Goal: Task Accomplishment & Management: Manage account settings

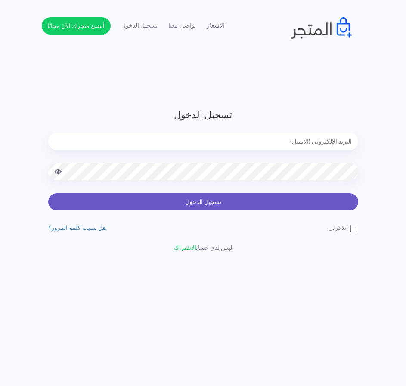
type input "[EMAIL_ADDRESS][DOMAIN_NAME]"
click at [231, 205] on button "تسجيل الدخول" at bounding box center [203, 201] width 310 height 17
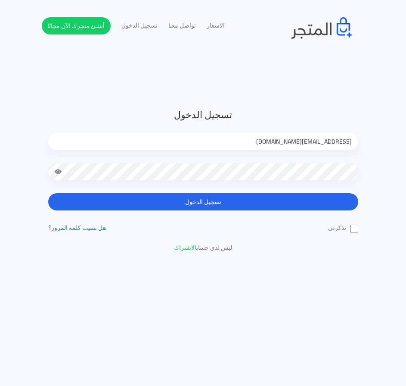
click at [55, 172] on span at bounding box center [59, 171] width 8 height 17
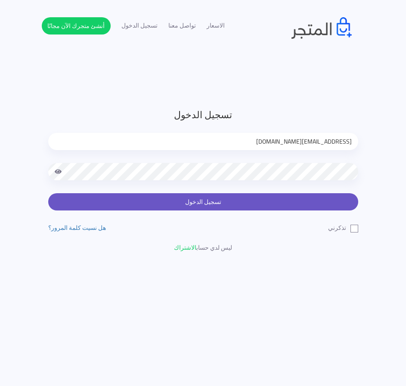
click at [200, 200] on button "تسجيل الدخول" at bounding box center [203, 201] width 310 height 17
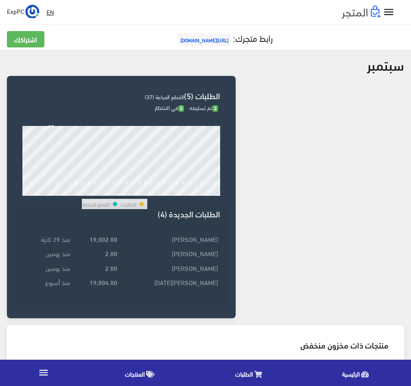
click at [394, 11] on icon "" at bounding box center [389, 12] width 12 height 12
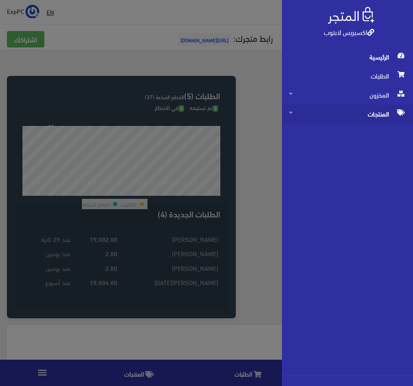
click at [367, 112] on span "المنتجات" at bounding box center [347, 113] width 117 height 19
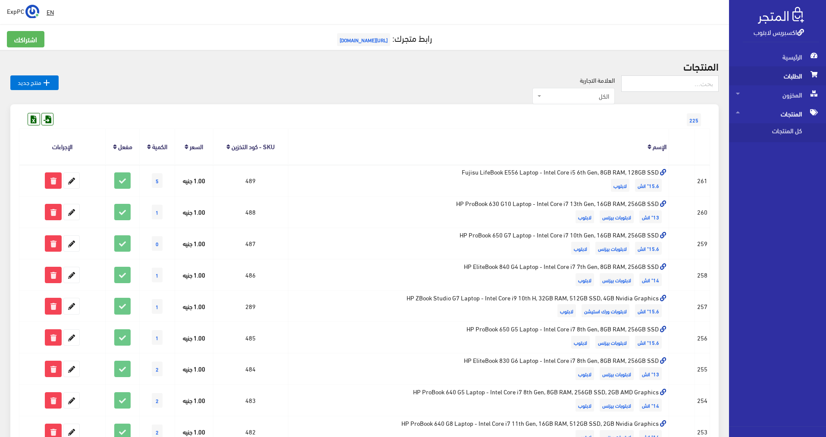
click at [411, 75] on span "الطلبات" at bounding box center [777, 75] width 83 height 19
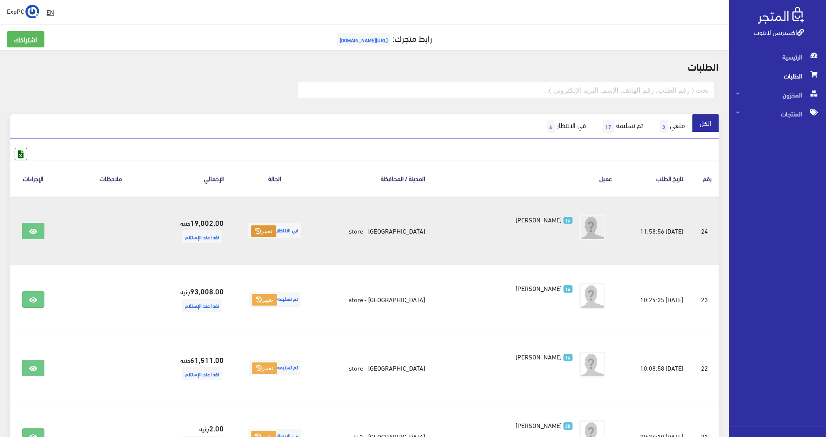
click at [275, 232] on button "تغيير" at bounding box center [263, 231] width 25 height 12
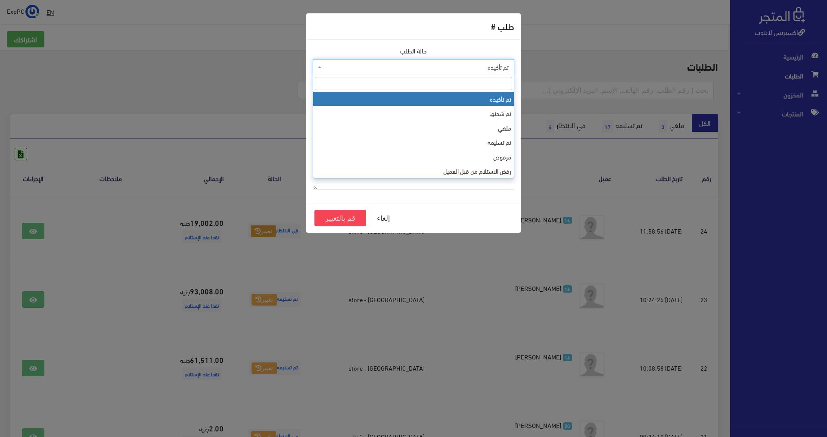
click at [411, 68] on span "تم تأكيده" at bounding box center [416, 67] width 185 height 9
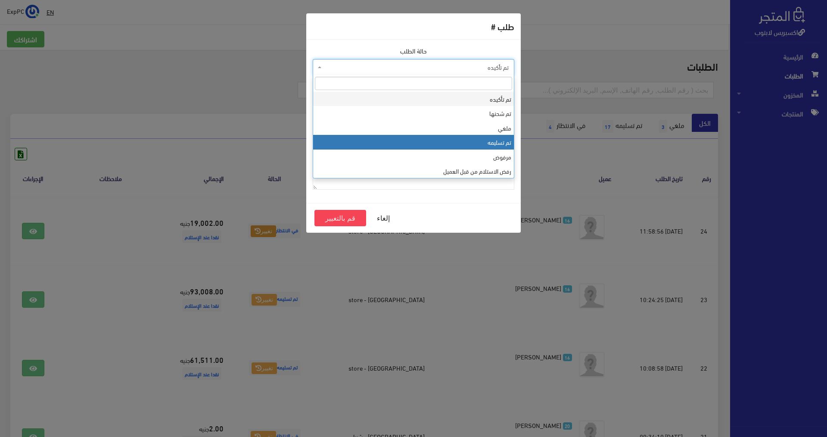
select select "4"
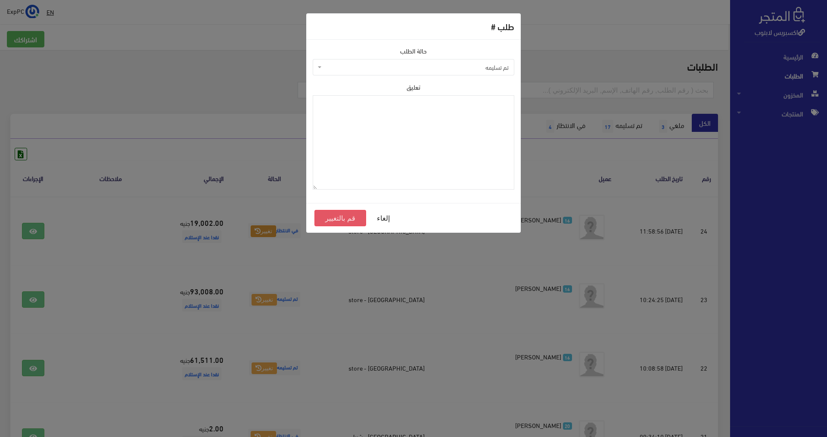
click at [343, 214] on button "قم بالتغيير" at bounding box center [341, 218] width 52 height 16
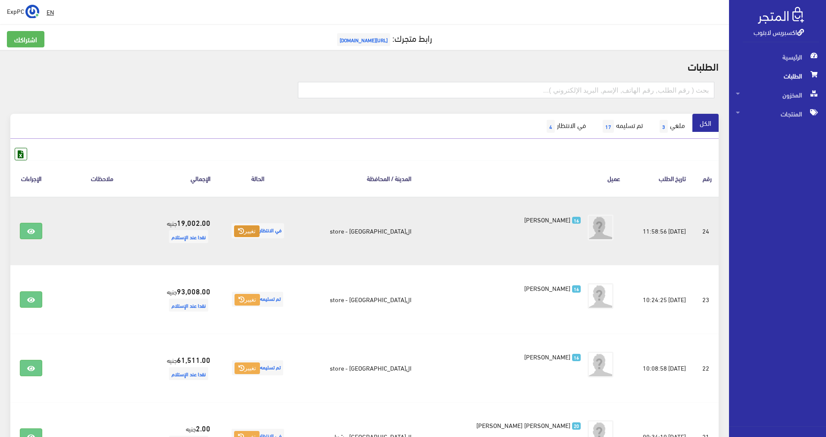
click at [259, 228] on button "تغيير" at bounding box center [246, 231] width 25 height 12
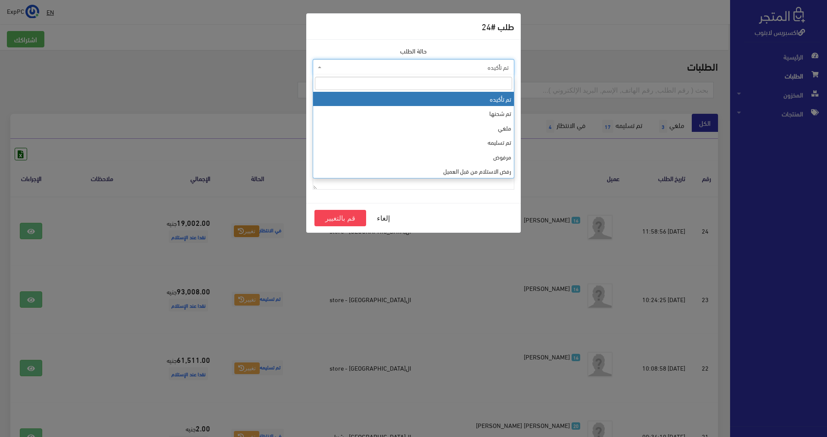
click at [424, 64] on span "تم تأكيده" at bounding box center [416, 67] width 185 height 9
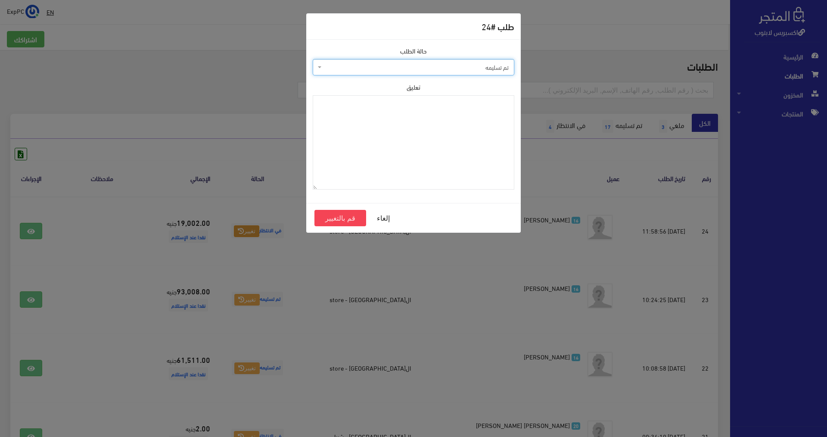
select select "4"
click at [341, 217] on button "قم بالتغيير" at bounding box center [341, 218] width 52 height 16
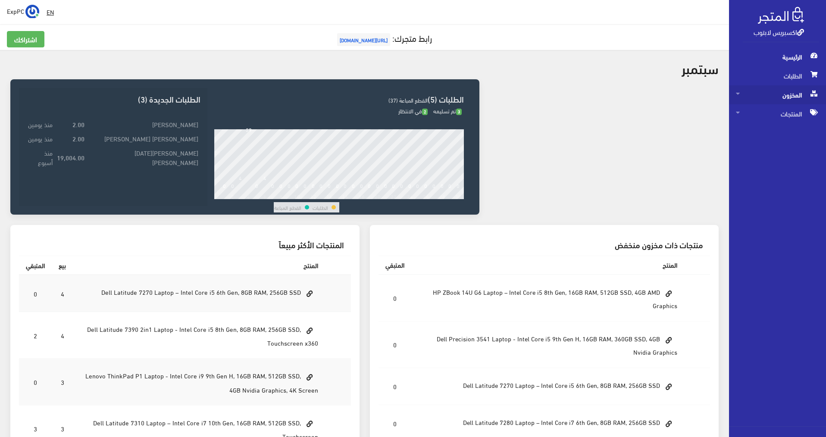
click at [780, 94] on span "المخزون" at bounding box center [777, 94] width 83 height 19
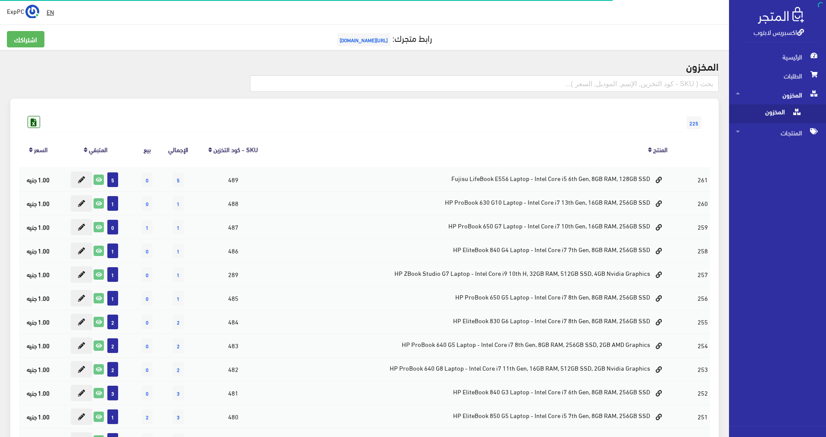
click at [771, 115] on span "المخزون" at bounding box center [769, 113] width 66 height 19
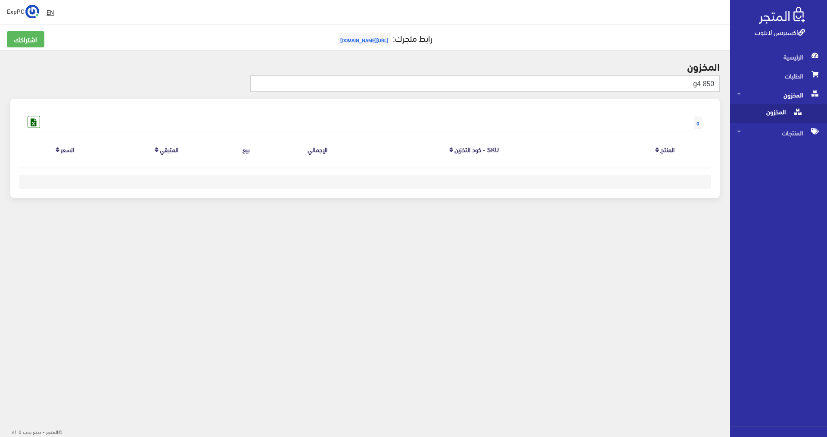
click at [476, 87] on input "850 g4" at bounding box center [485, 83] width 470 height 16
type input "850"
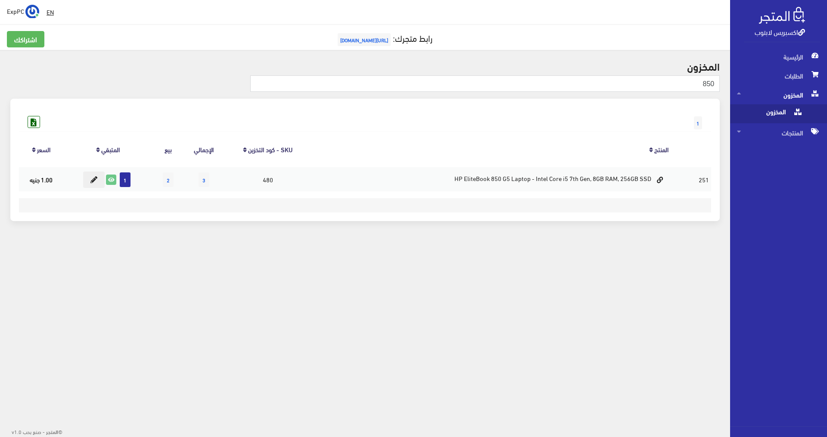
click at [422, 1] on div " EN ExpPC اشتراكي" at bounding box center [365, 12] width 730 height 24
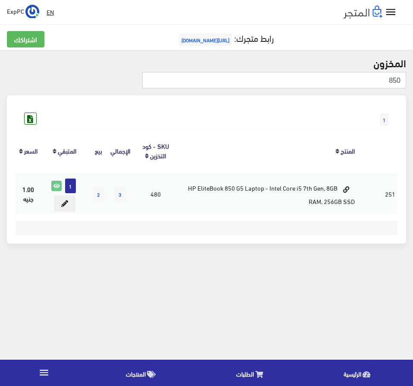
drag, startPoint x: 364, startPoint y: 79, endPoint x: 481, endPoint y: 76, distance: 117.3
click at [413, 76] on html "اكسبريس لابتوب الرئيسية الطلبات " at bounding box center [206, 193] width 413 height 386
type input "g4"
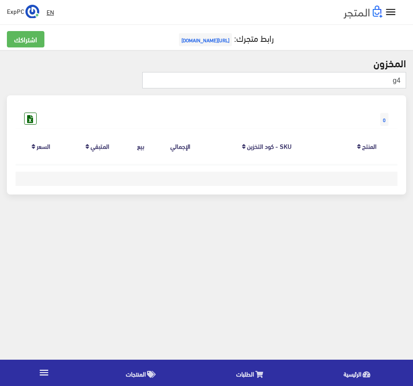
click at [387, 82] on input "g4" at bounding box center [274, 80] width 264 height 16
type input "i5 7"
